Goal: Information Seeking & Learning: Learn about a topic

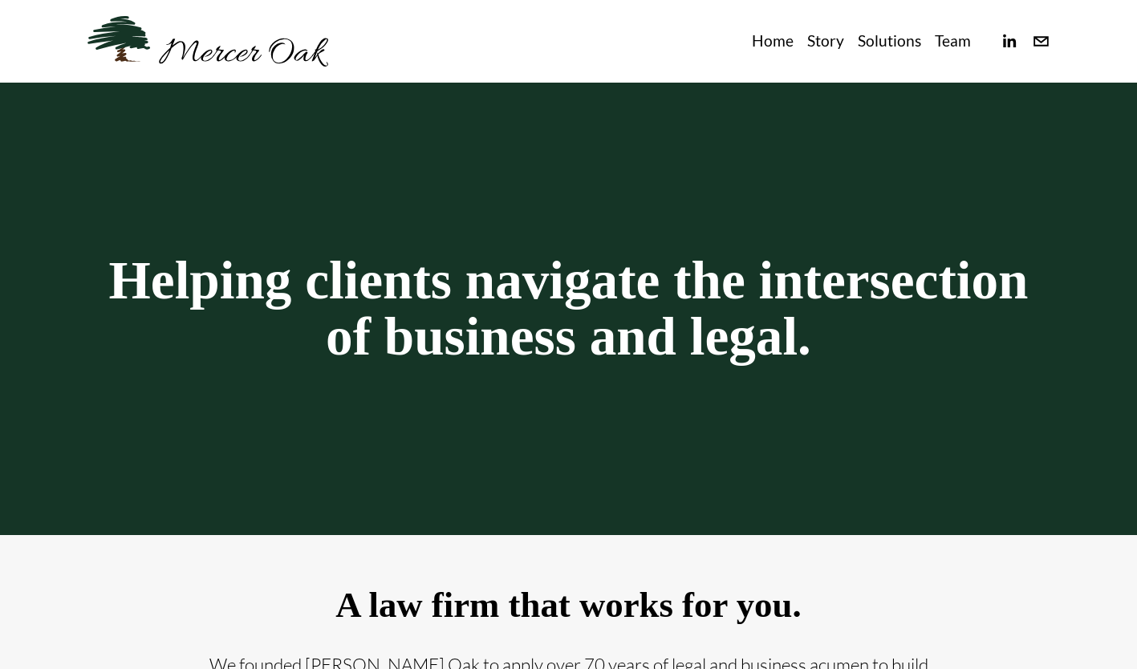
click at [946, 47] on link "Team" at bounding box center [953, 41] width 36 height 26
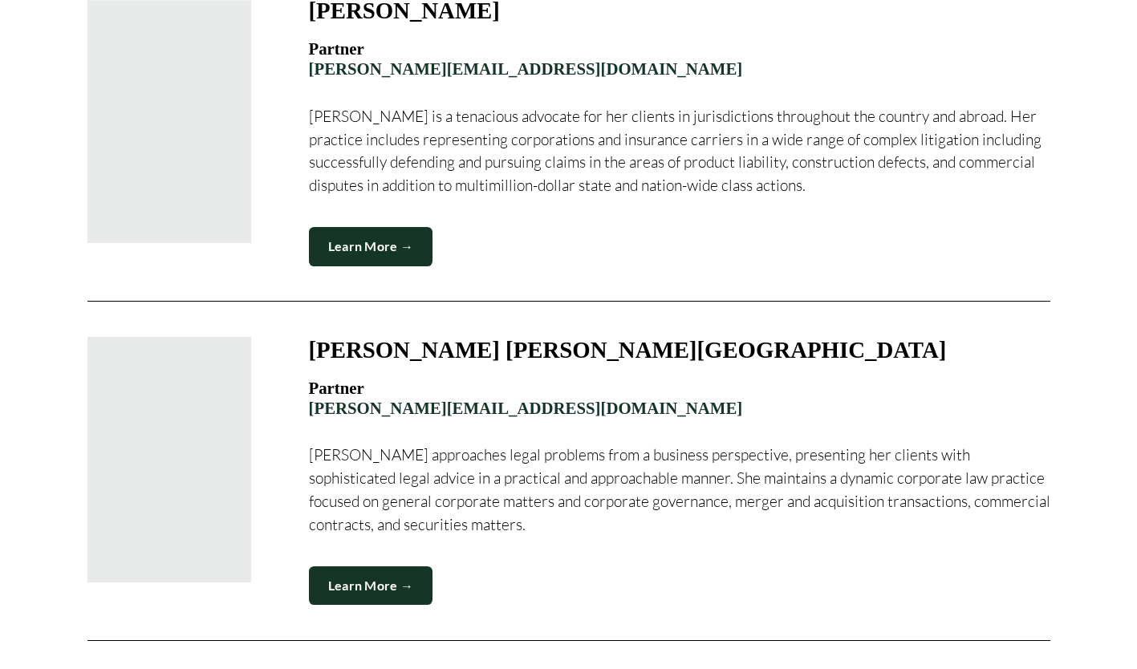
scroll to position [1284, 0]
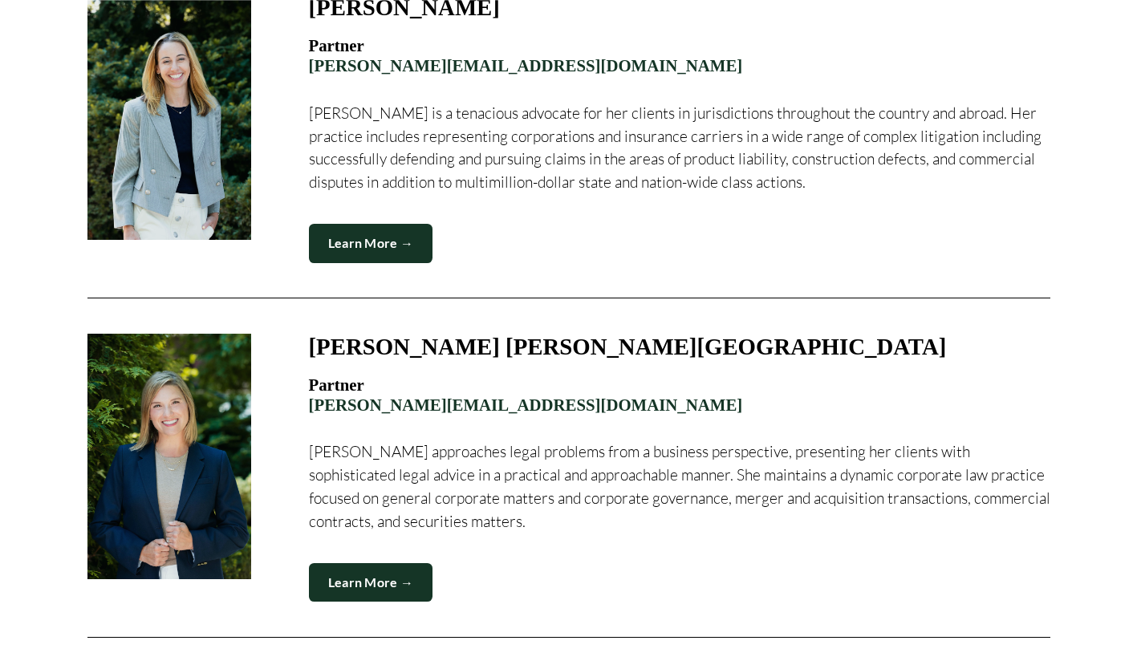
click at [377, 563] on link "Learn More →" at bounding box center [371, 582] width 124 height 39
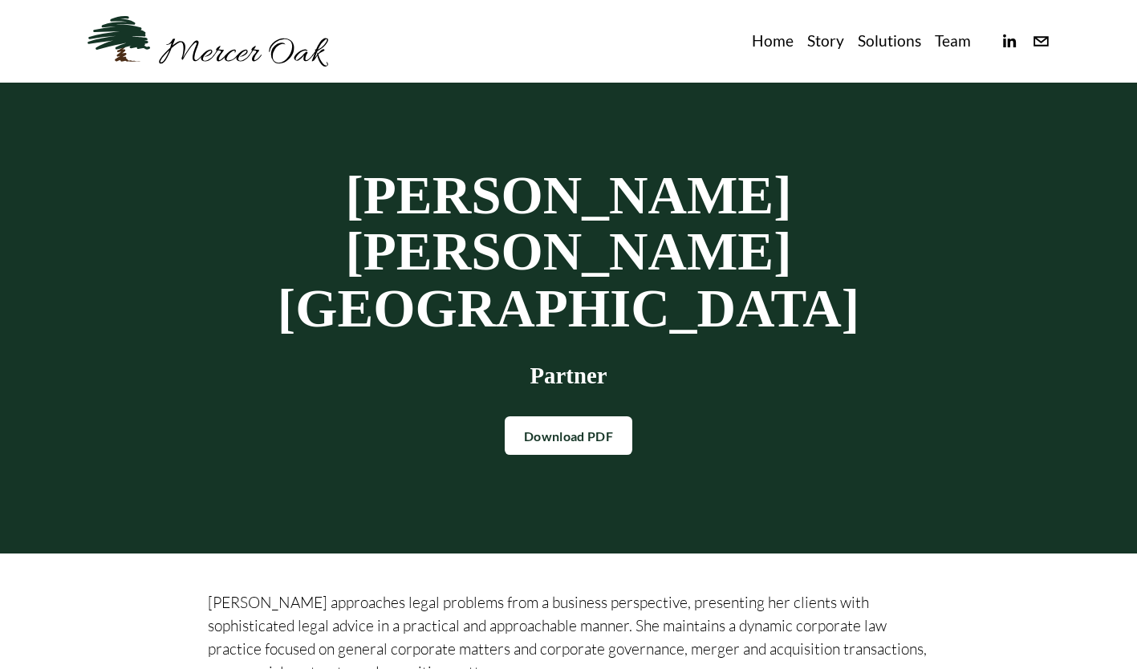
drag, startPoint x: 514, startPoint y: 472, endPoint x: 514, endPoint y: 370, distance: 101.9
click at [940, 43] on link "Team" at bounding box center [953, 41] width 36 height 26
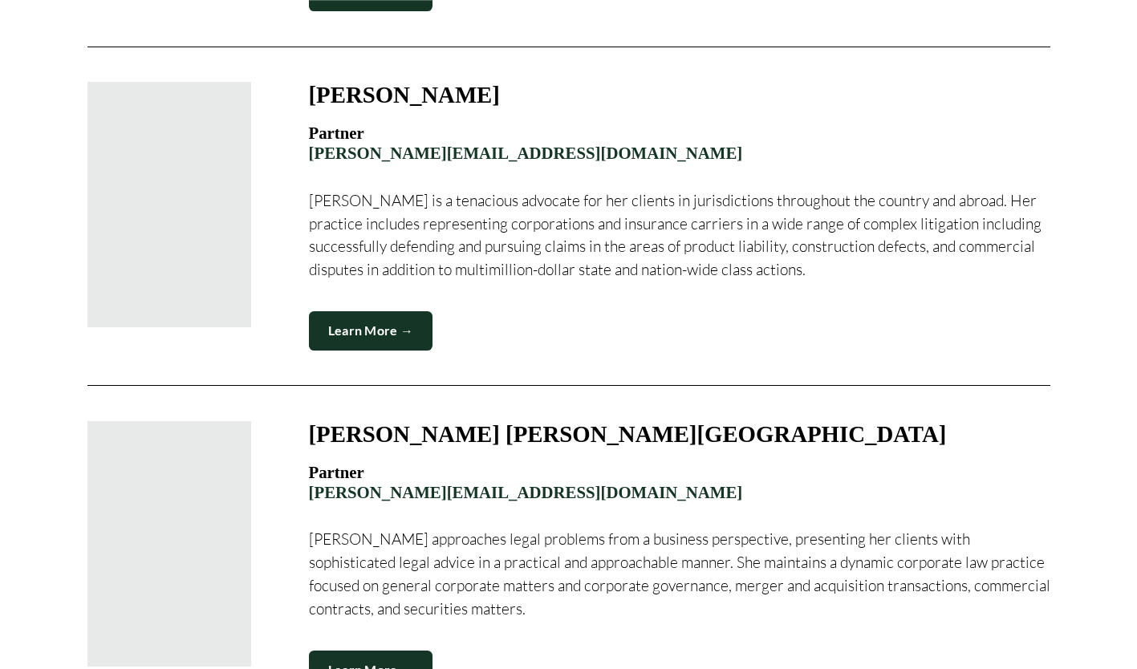
scroll to position [1204, 0]
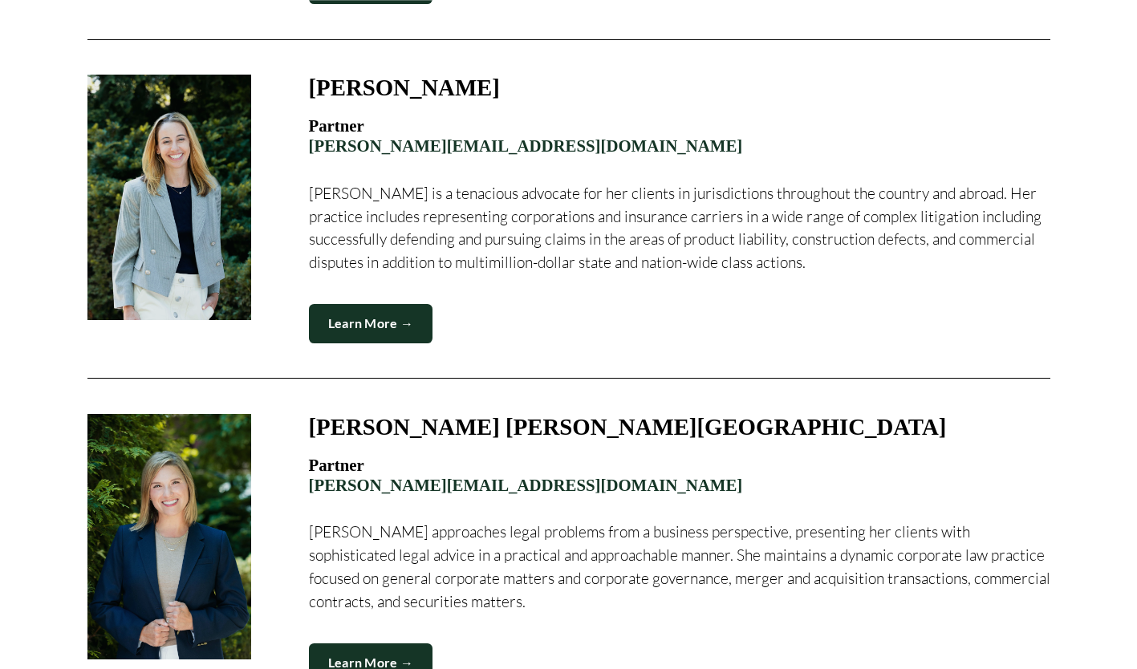
click at [400, 312] on link "Learn More →" at bounding box center [371, 323] width 124 height 39
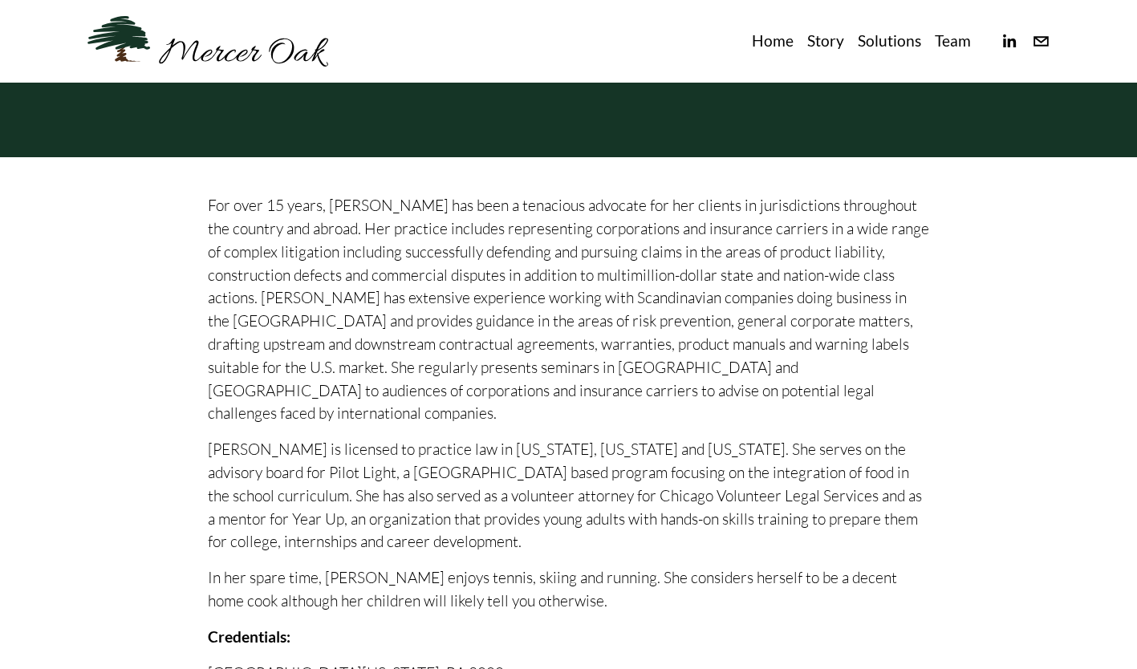
scroll to position [334, 0]
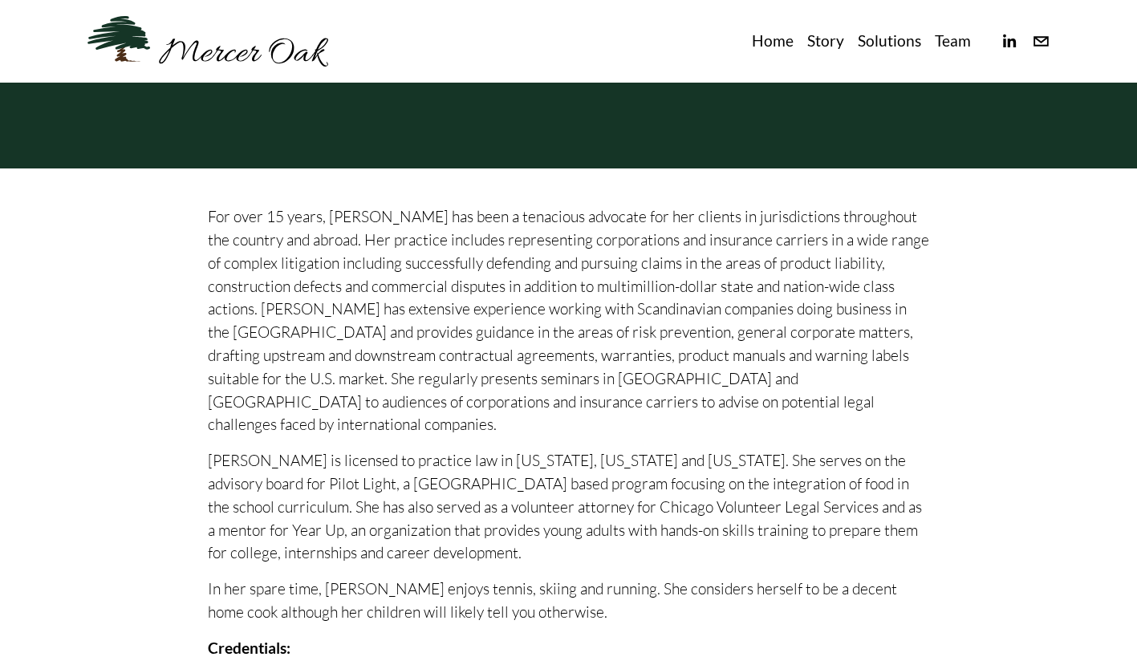
drag, startPoint x: 660, startPoint y: 402, endPoint x: 643, endPoint y: 341, distance: 63.5
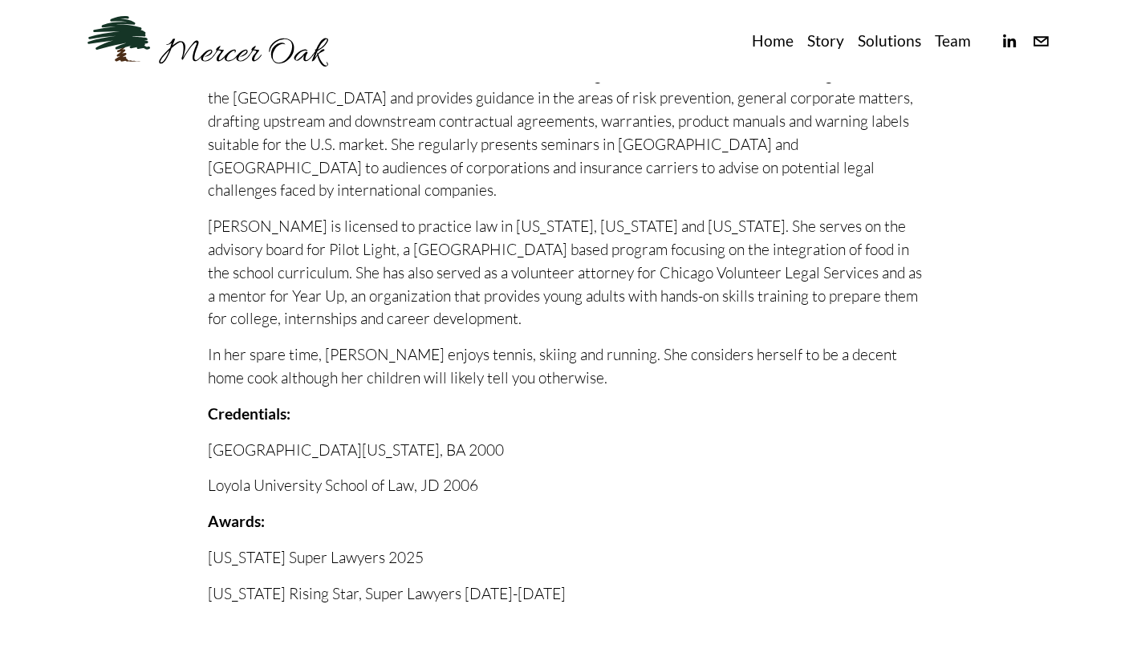
scroll to position [655, 0]
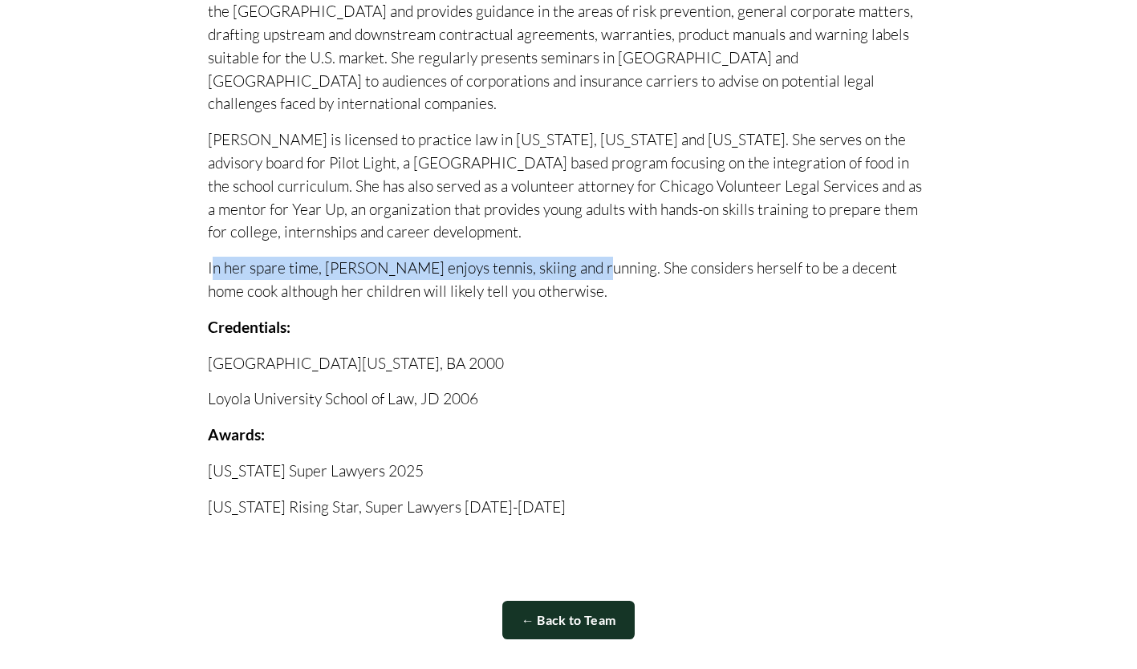
drag, startPoint x: 583, startPoint y: 249, endPoint x: 215, endPoint y: 251, distance: 367.6
click at [215, 257] on p "In her spare time, Lindsay enjoys tennis, skiing and running. She considers her…" at bounding box center [569, 280] width 722 height 47
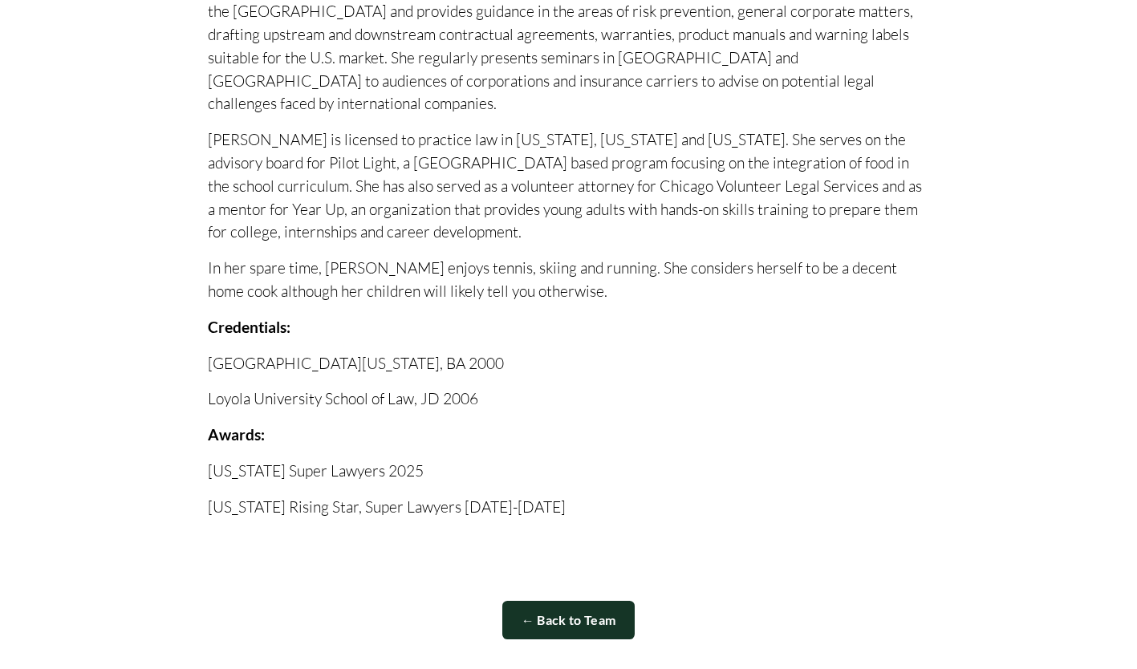
drag, startPoint x: 215, startPoint y: 251, endPoint x: 394, endPoint y: 184, distance: 191.2
click at [394, 184] on p "Lindsay is licensed to practice law in Illinois, California and Nevada. She ser…" at bounding box center [569, 186] width 722 height 116
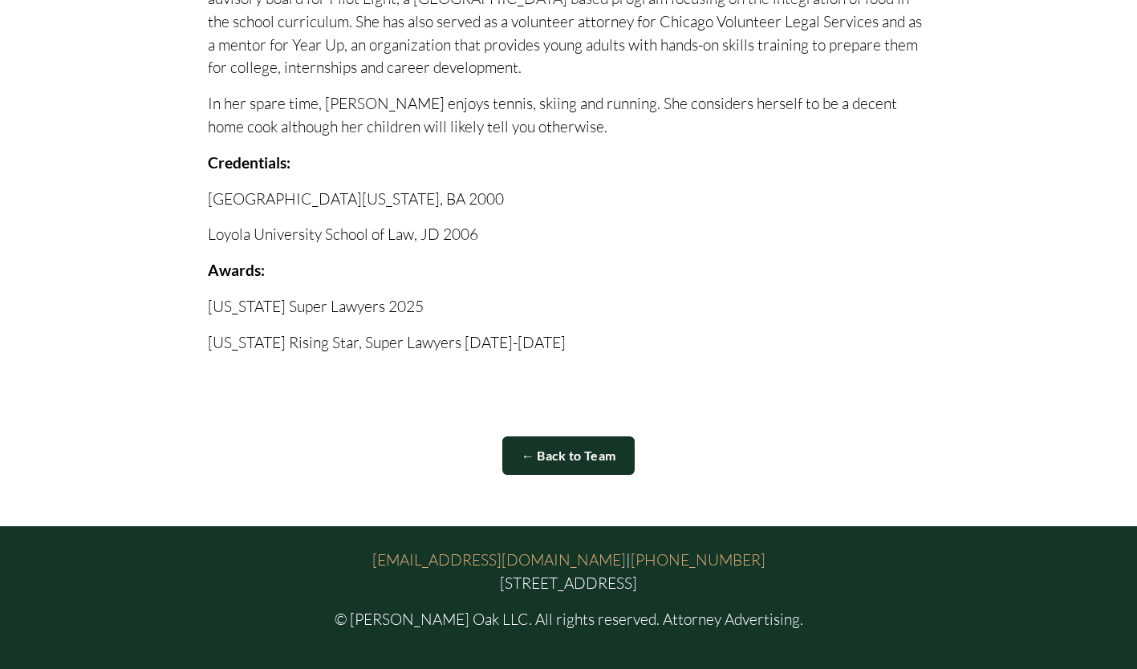
scroll to position [852, 0]
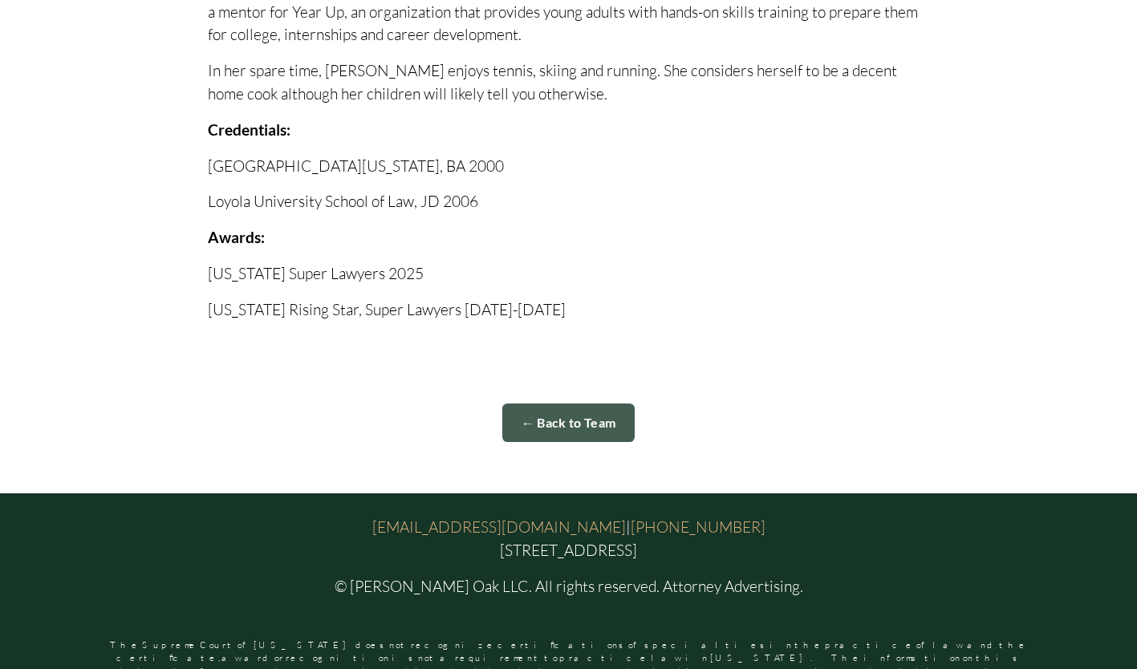
click at [543, 404] on link "← Back to Team" at bounding box center [568, 423] width 133 height 39
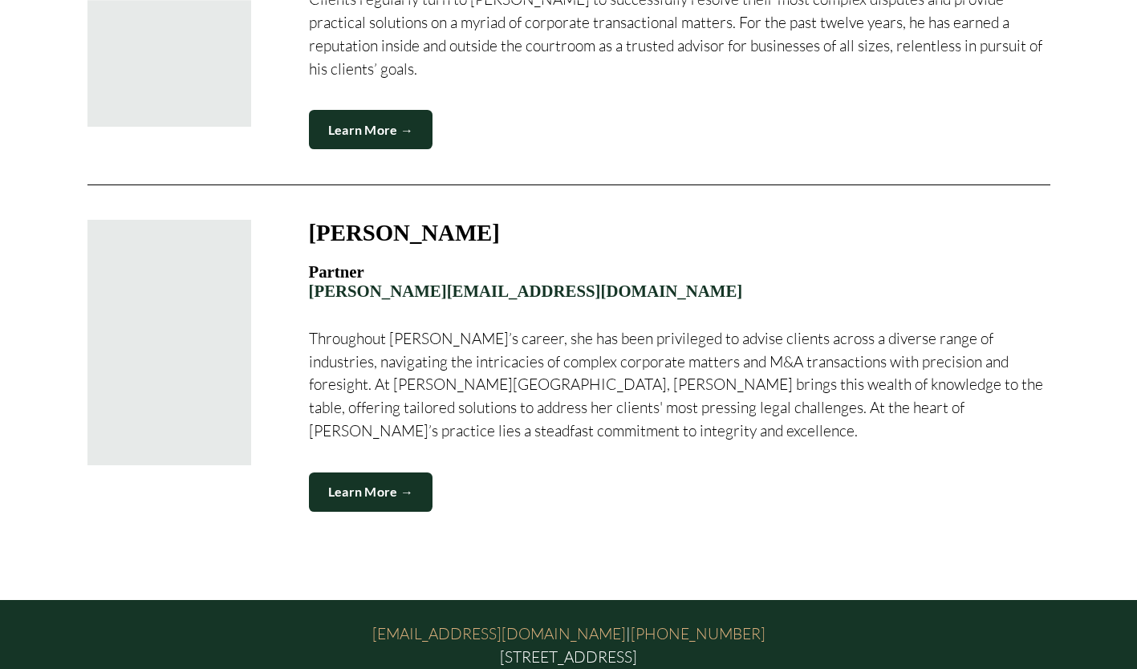
scroll to position [2140, 0]
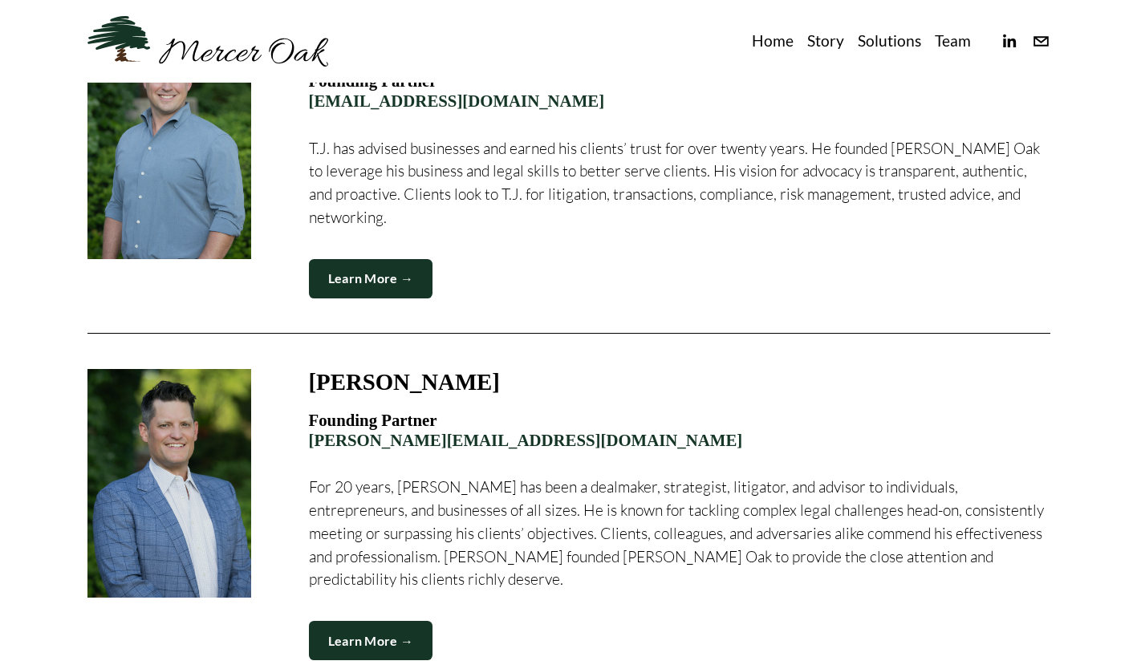
drag, startPoint x: 555, startPoint y: 423, endPoint x: 562, endPoint y: 316, distance: 106.9
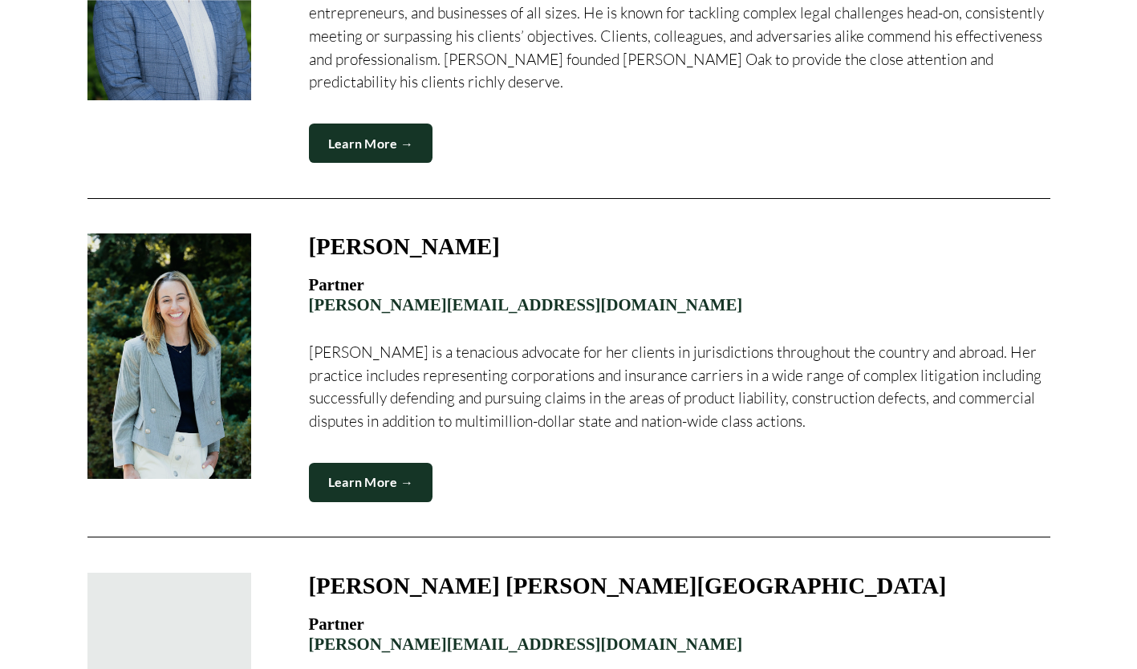
scroll to position [1167, 0]
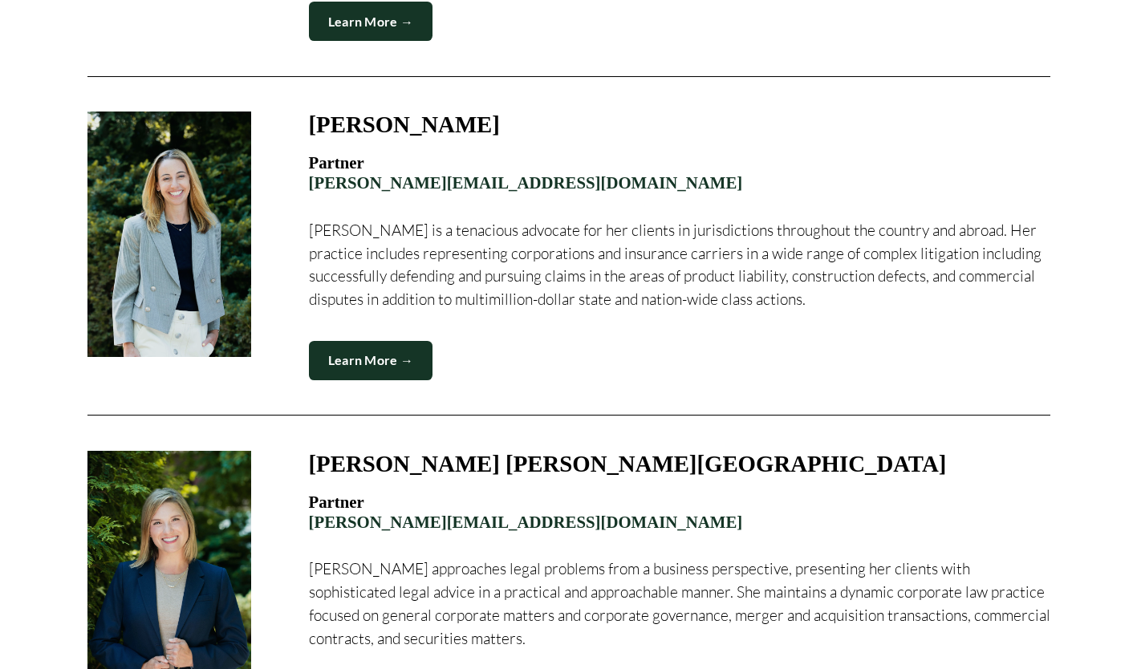
click at [389, 341] on link "Learn More →" at bounding box center [371, 360] width 124 height 39
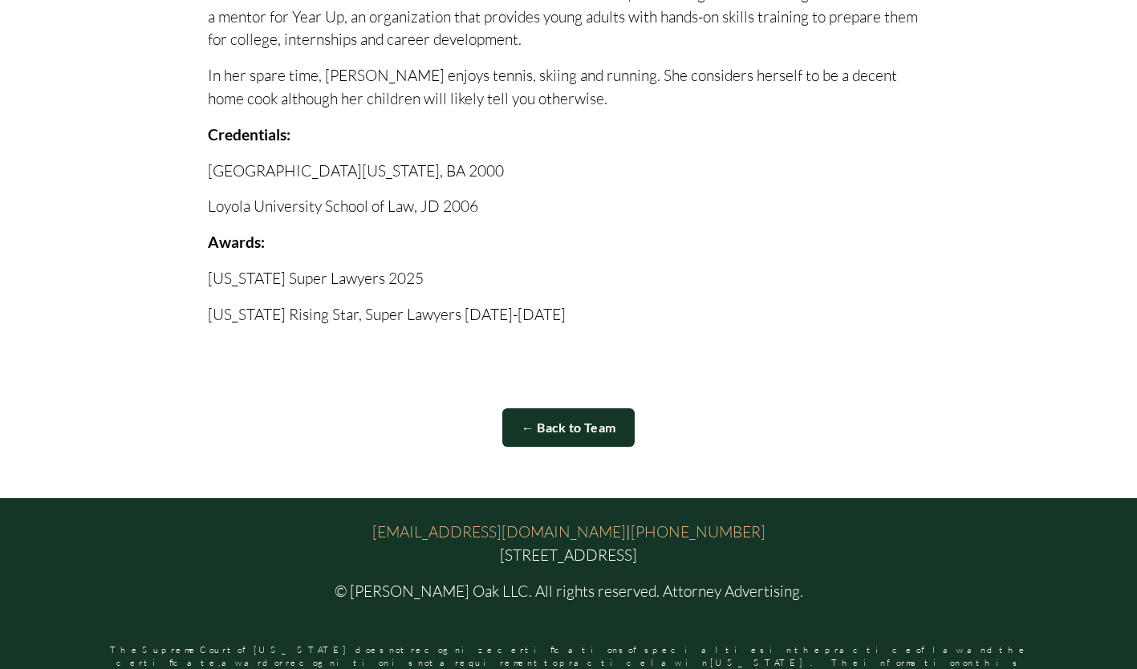
scroll to position [852, 0]
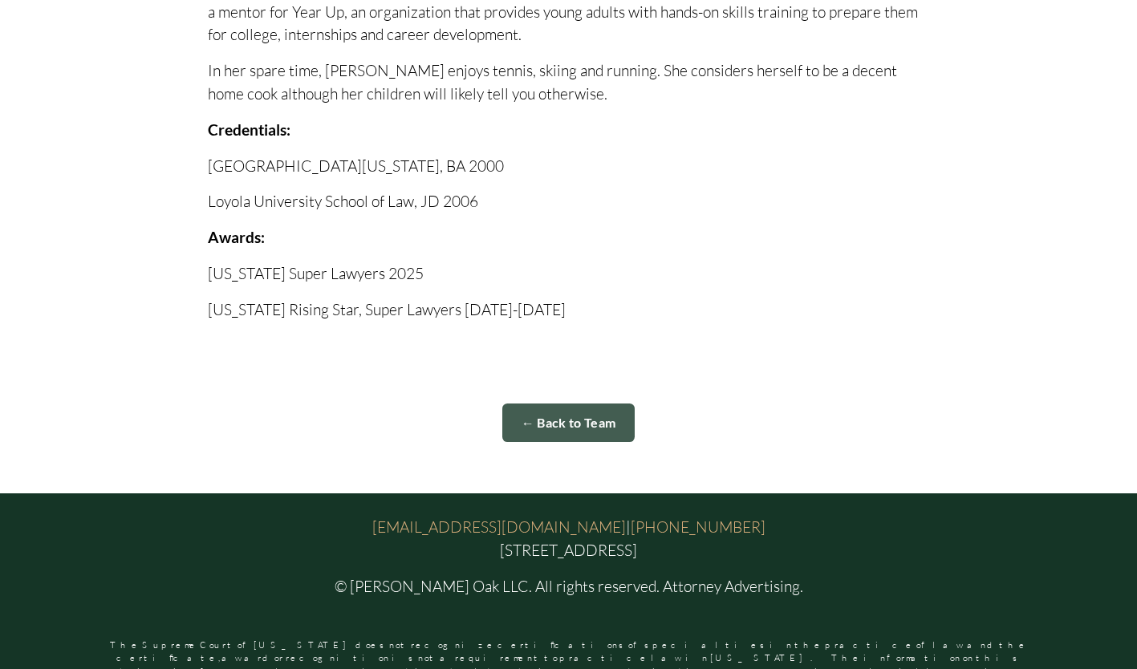
click at [563, 404] on link "← Back to Team" at bounding box center [568, 423] width 133 height 39
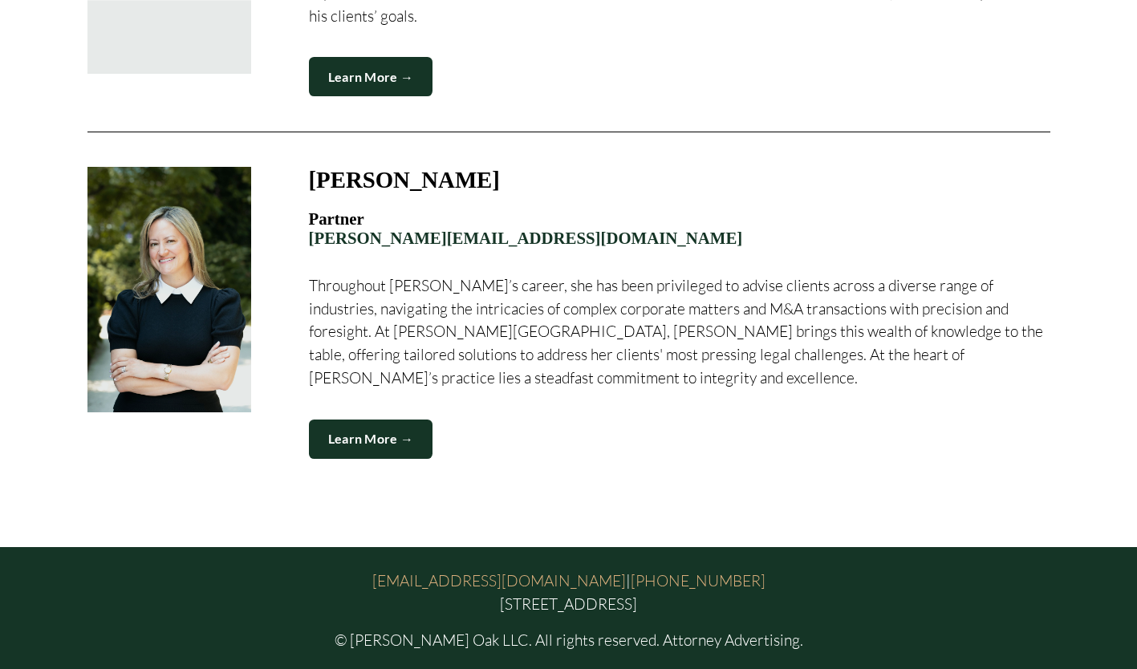
scroll to position [2140, 0]
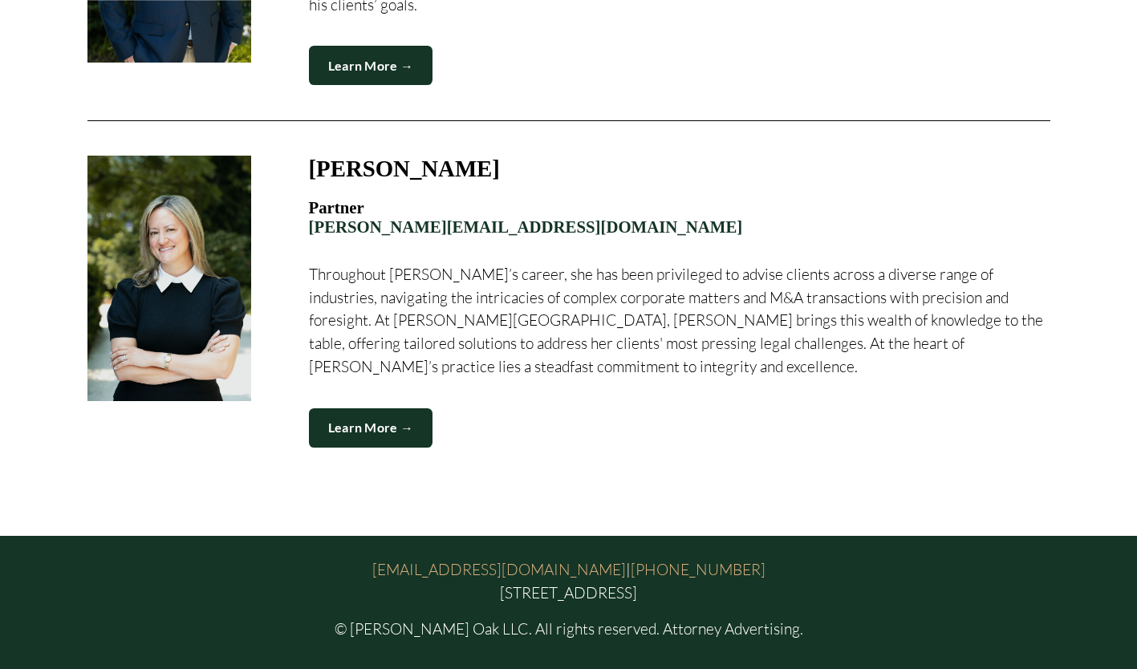
click at [381, 408] on link "Learn More →" at bounding box center [371, 427] width 124 height 39
click at [416, 408] on link "Learn More →" at bounding box center [371, 427] width 124 height 39
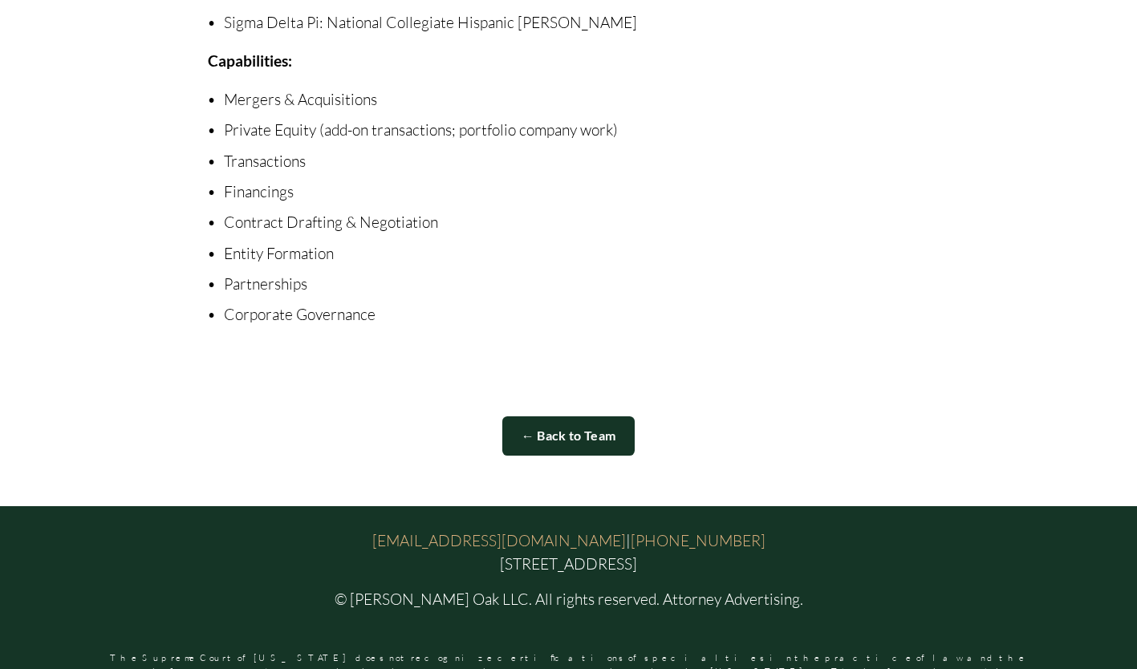
scroll to position [1242, 0]
